Goal: Find specific page/section: Find specific page/section

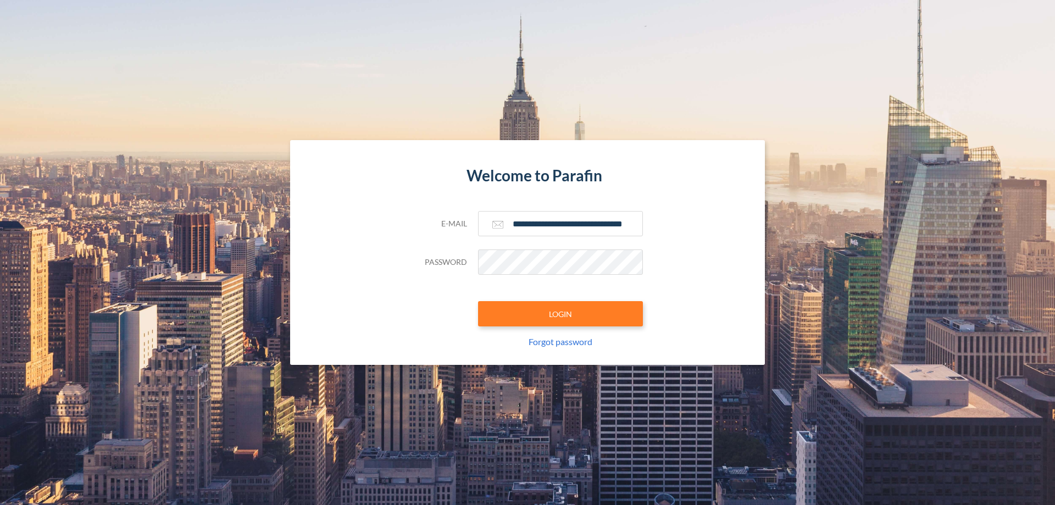
type input "**********"
click at [560, 314] on button "LOGIN" at bounding box center [560, 313] width 165 height 25
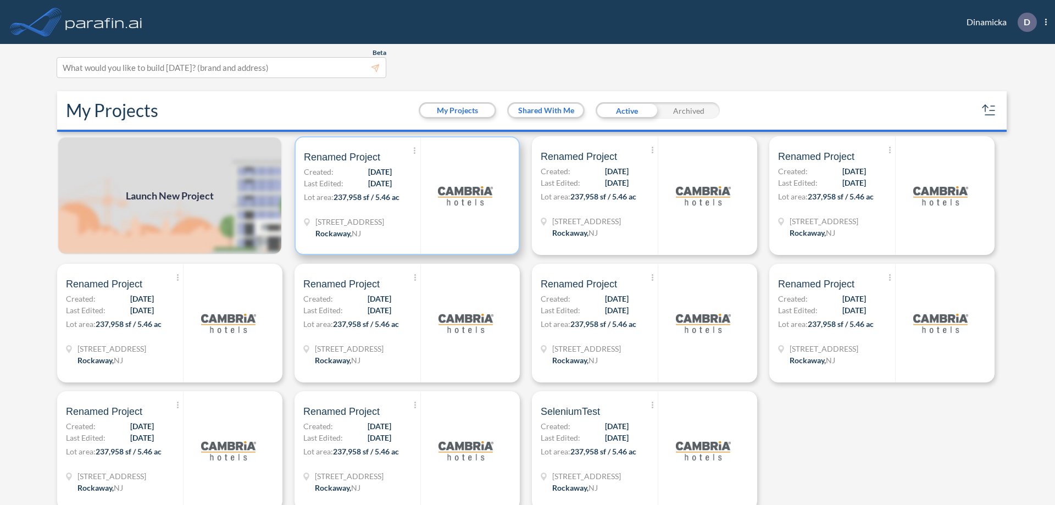
scroll to position [3, 0]
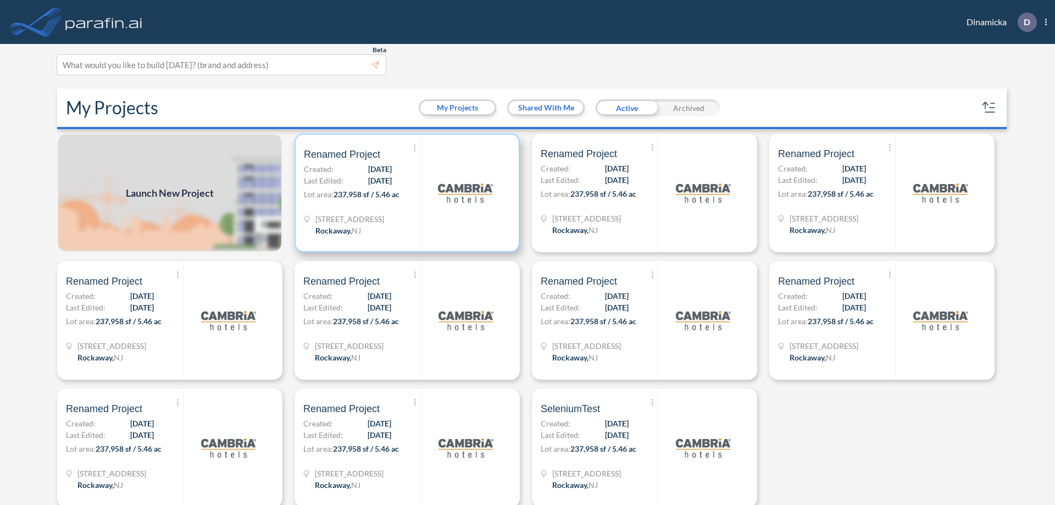
click at [405, 193] on p "Lot area: 237,958 sf / 5.46 ac" at bounding box center [362, 196] width 116 height 16
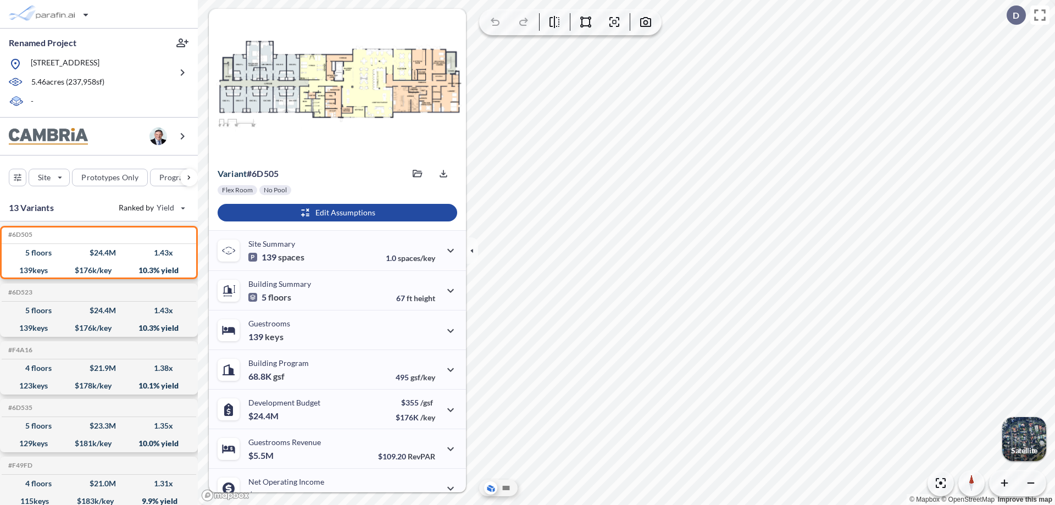
scroll to position [55, 0]
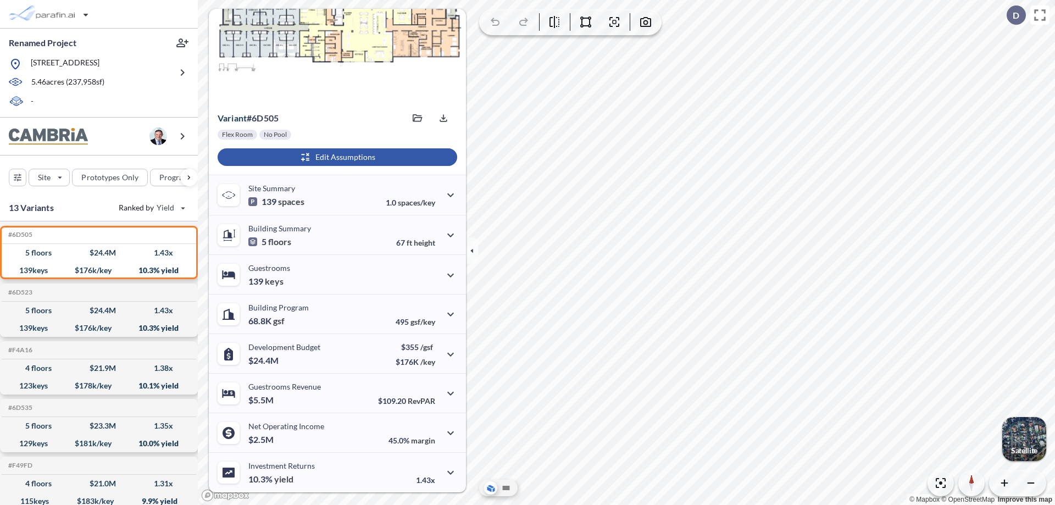
click at [336, 157] on div "button" at bounding box center [338, 157] width 240 height 18
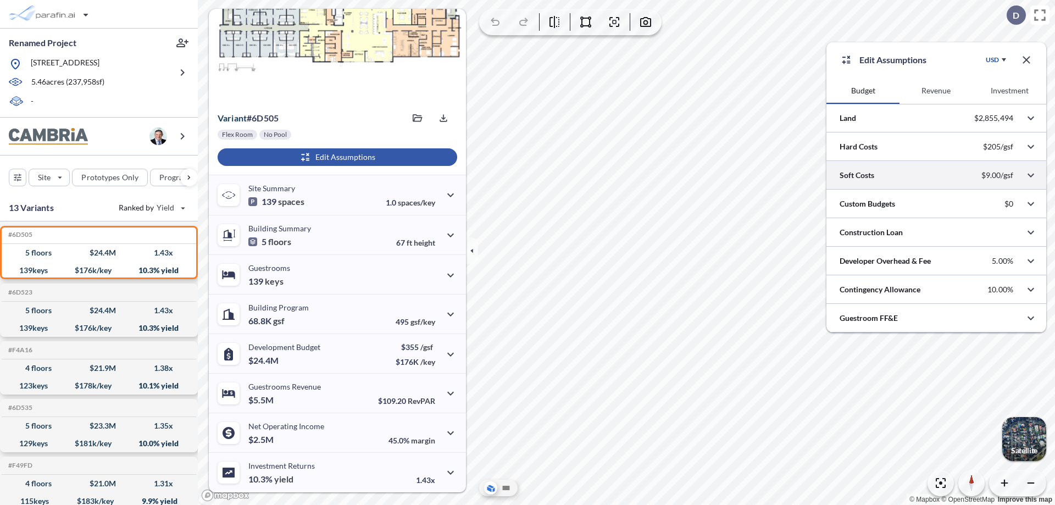
click at [936, 175] on div at bounding box center [936, 175] width 220 height 28
